Goal: Task Accomplishment & Management: Use online tool/utility

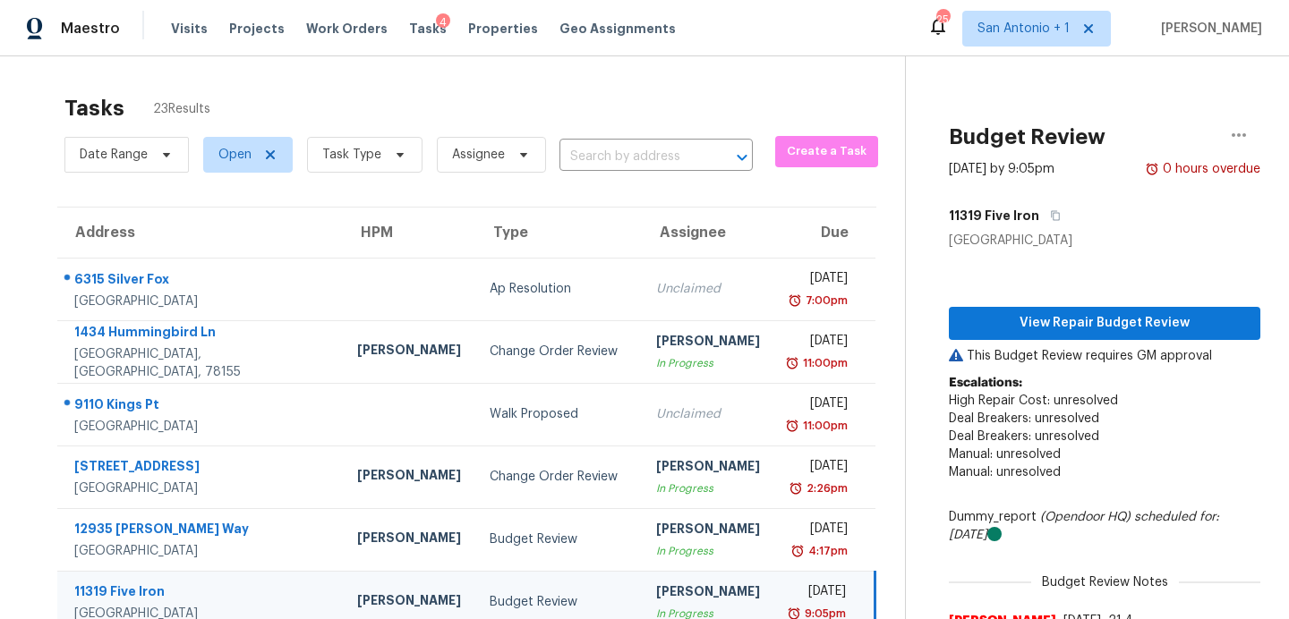
scroll to position [179, 0]
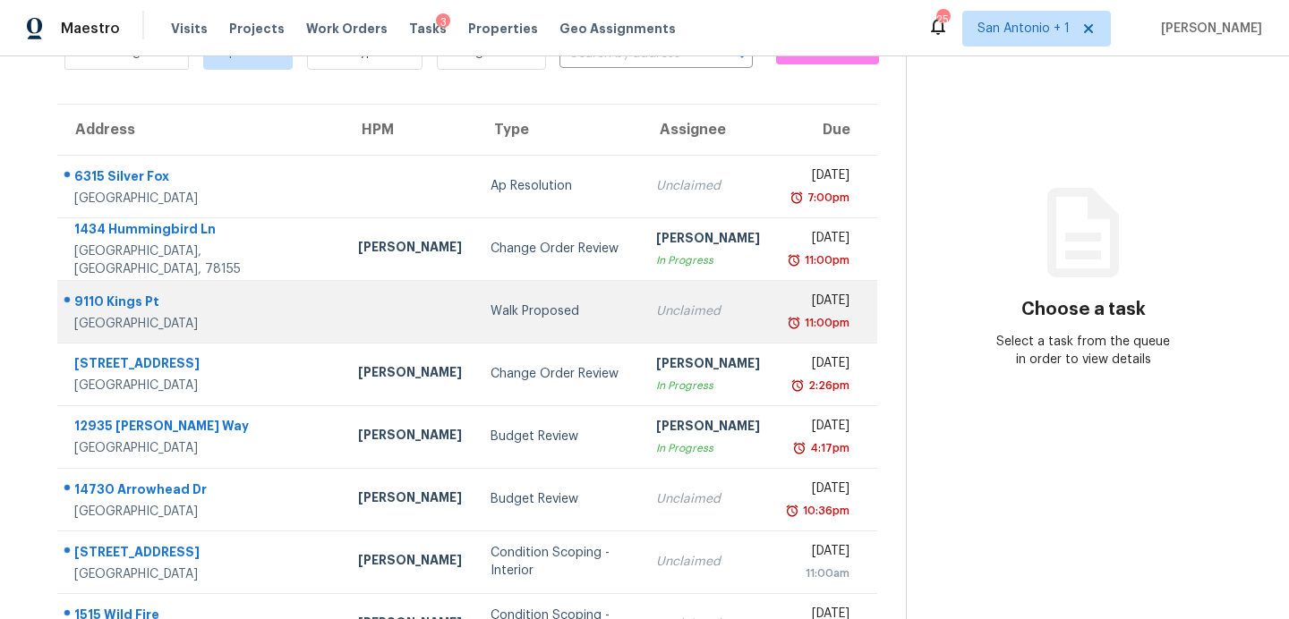
scroll to position [118, 0]
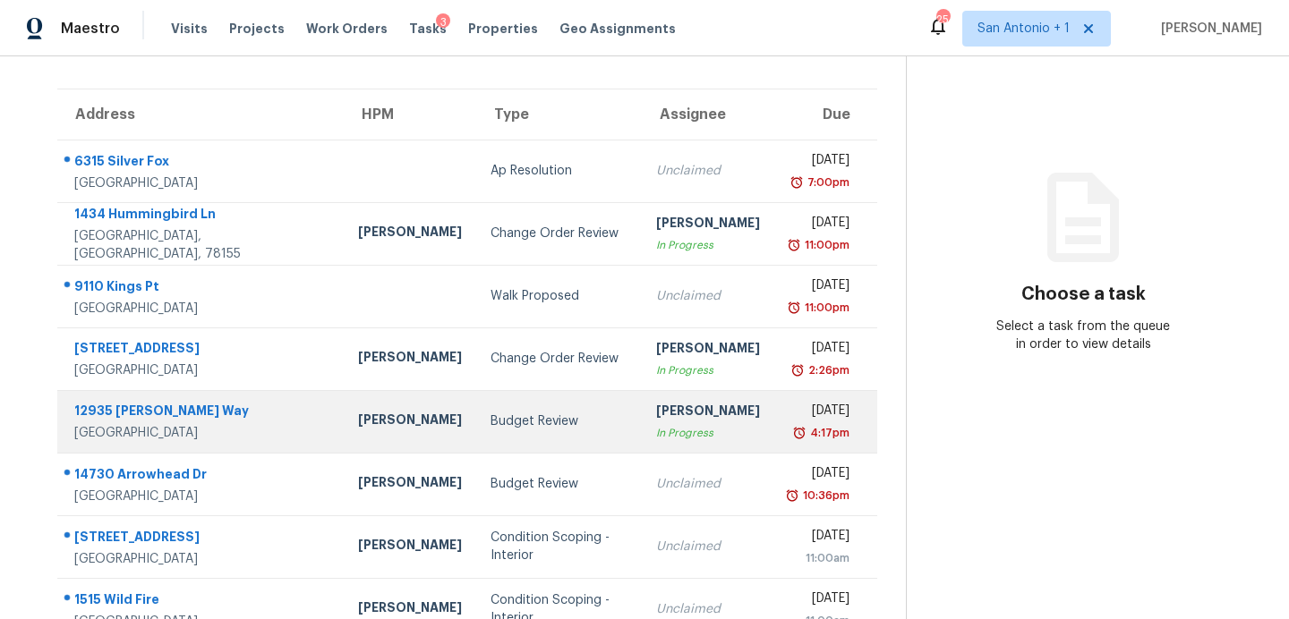
click at [490, 413] on div "Budget Review" at bounding box center [558, 422] width 137 height 18
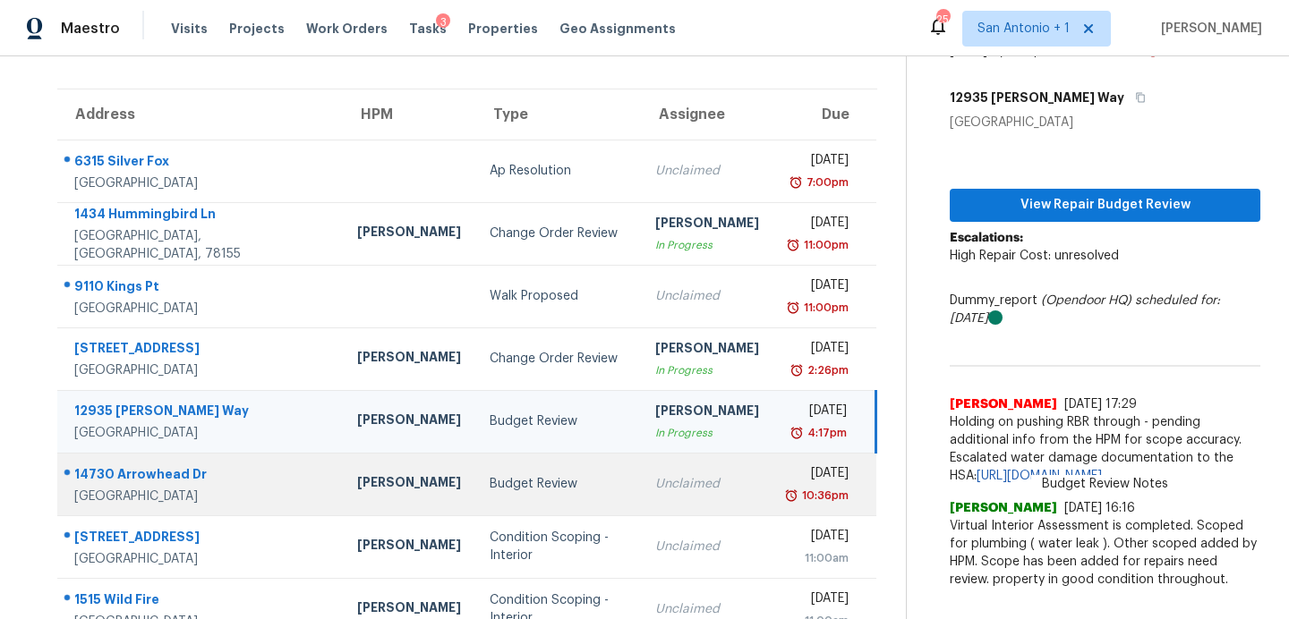
click at [490, 486] on div "Budget Review" at bounding box center [558, 484] width 137 height 18
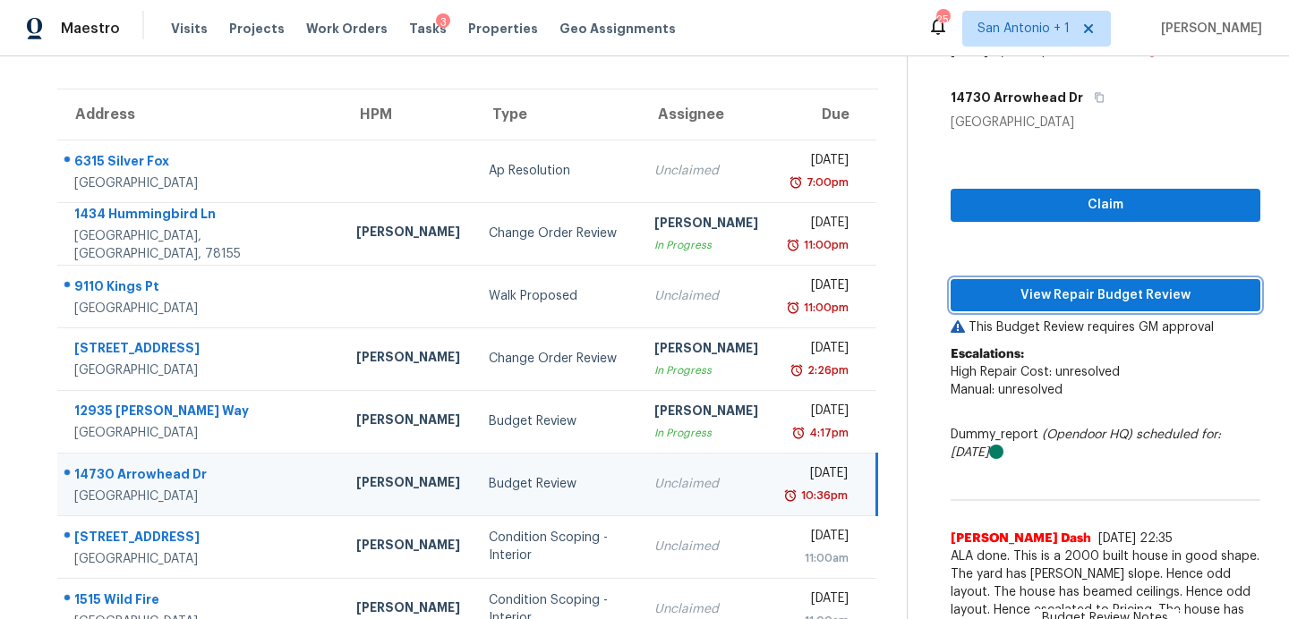
click at [1000, 290] on span "View Repair Budget Review" at bounding box center [1105, 296] width 281 height 22
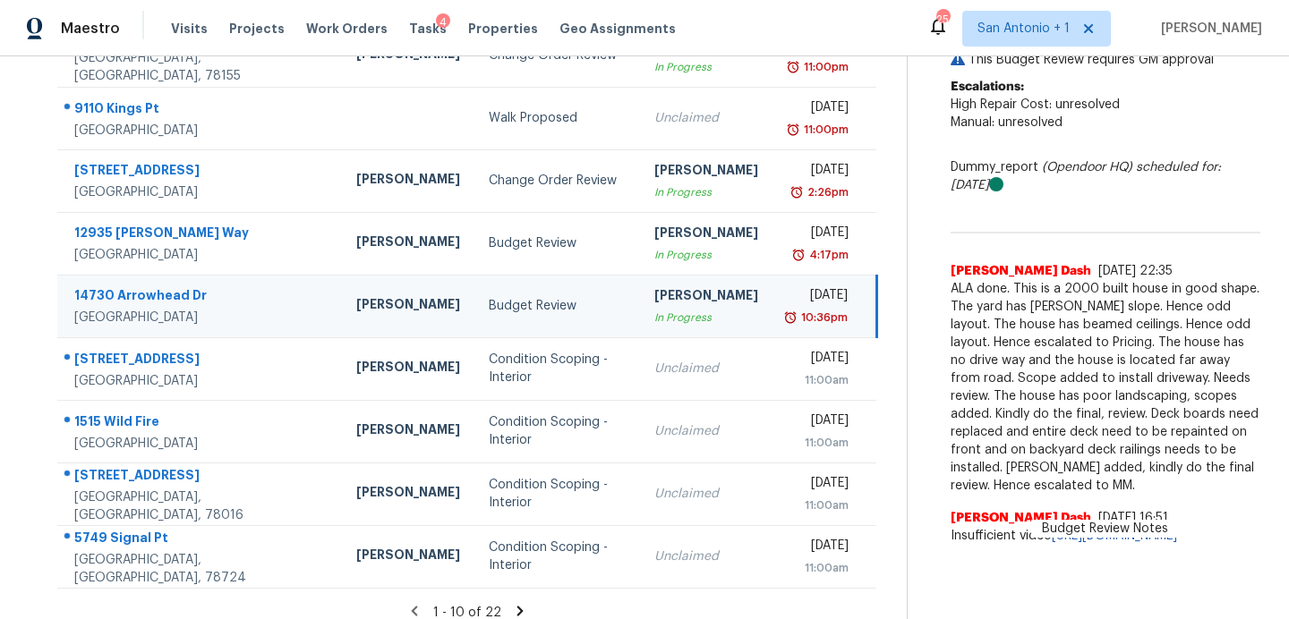
scroll to position [312, 0]
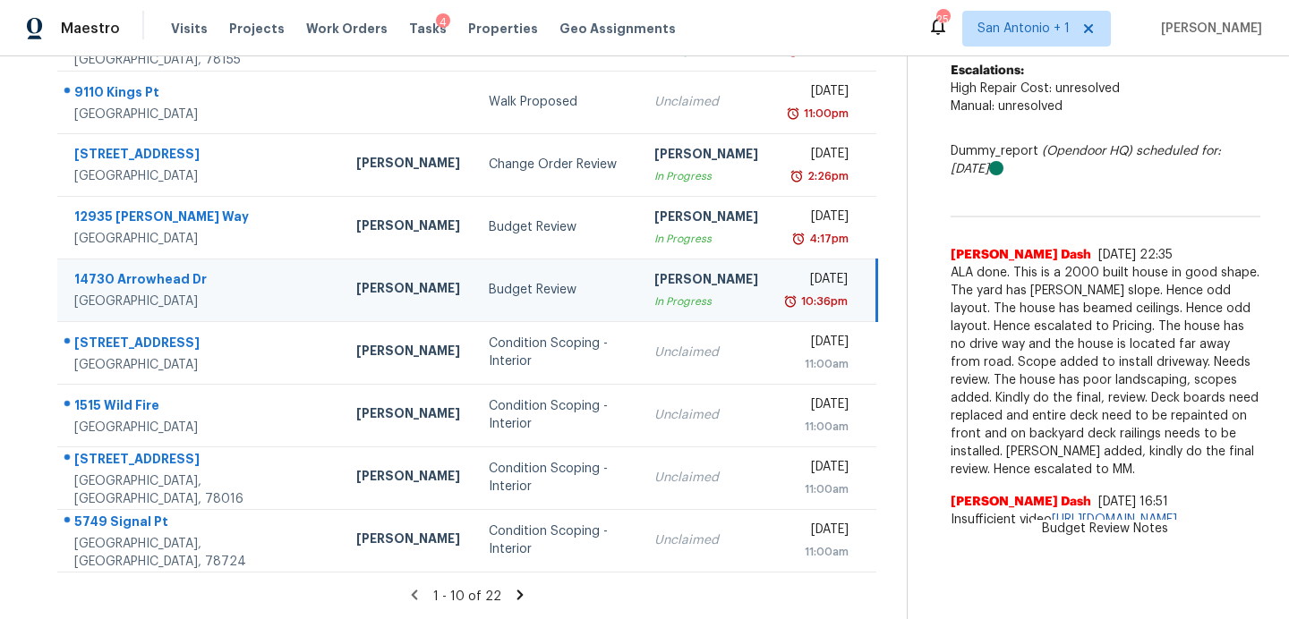
click at [517, 591] on icon at bounding box center [520, 595] width 6 height 10
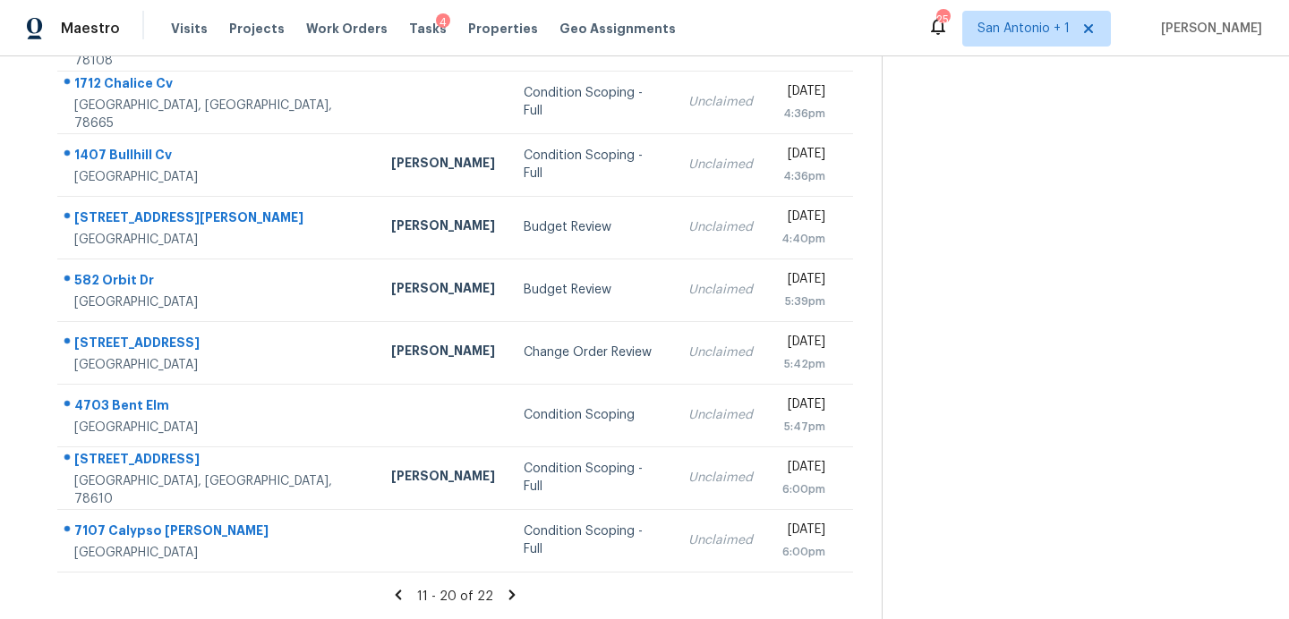
click at [405, 594] on icon at bounding box center [398, 595] width 16 height 16
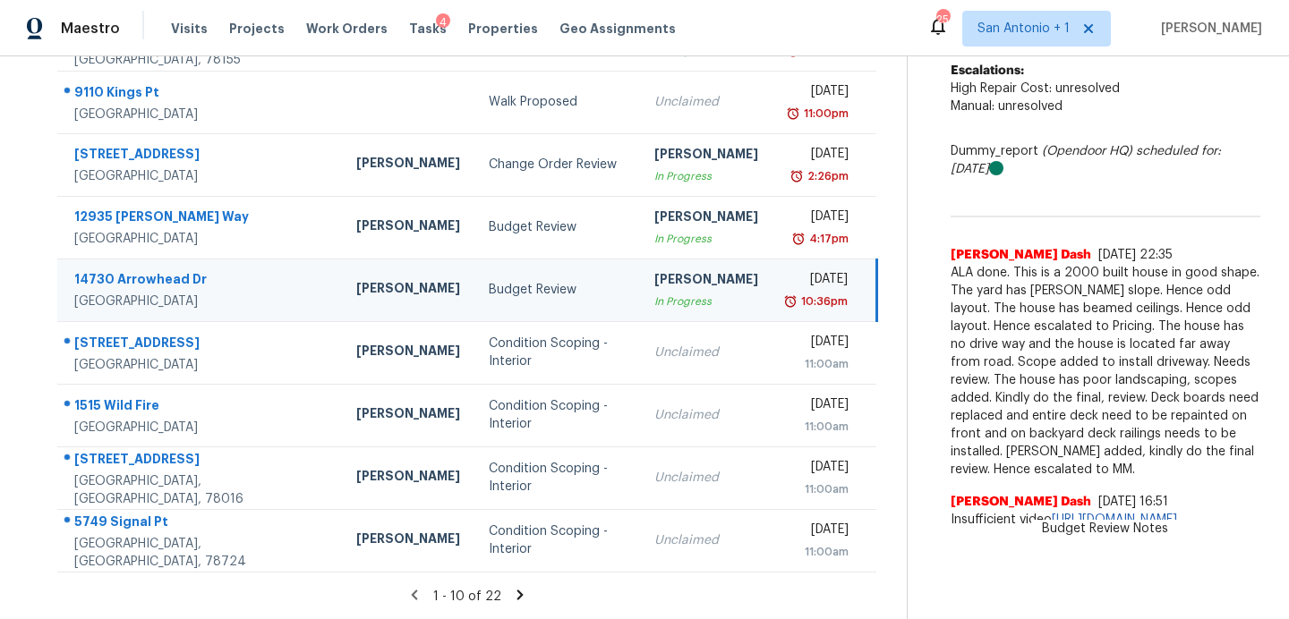
scroll to position [264, 0]
